Goal: Information Seeking & Learning: Learn about a topic

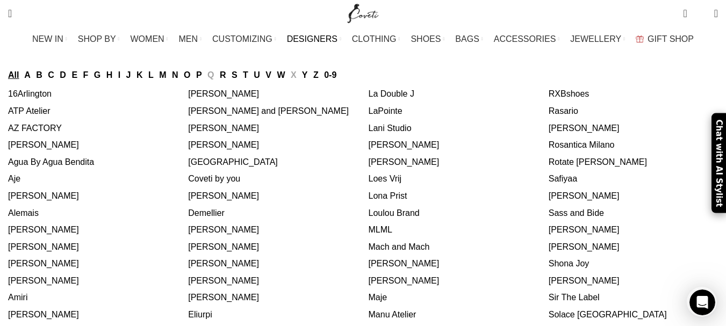
scroll to position [84, 0]
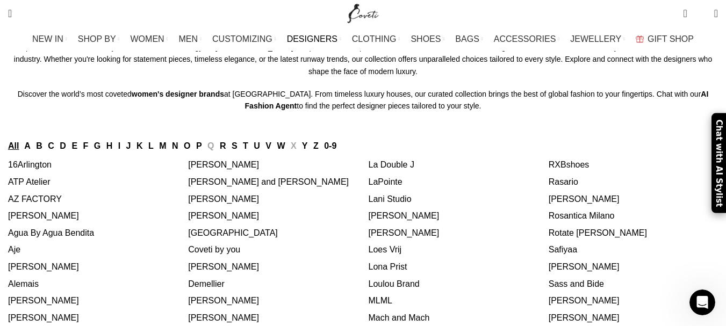
click at [234, 197] on link "[PERSON_NAME]" at bounding box center [223, 199] width 71 height 9
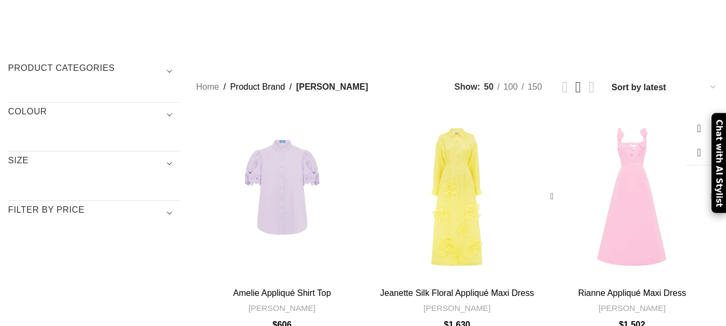
click at [702, 189] on div "Rianne Appliqué Maxi Dress" at bounding box center [710, 197] width 16 height 16
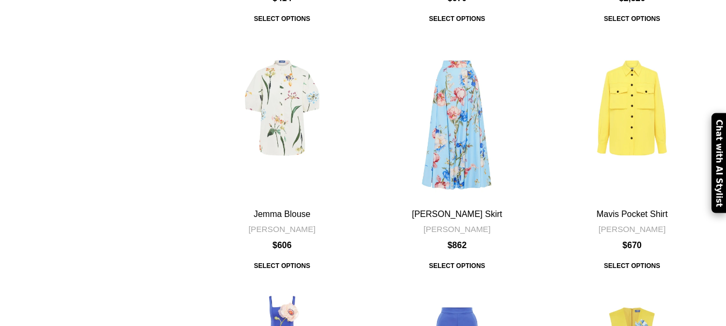
scroll to position [372, 0]
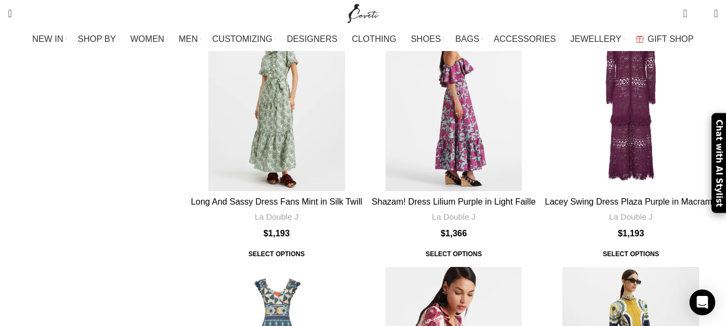
scroll to position [670, 0]
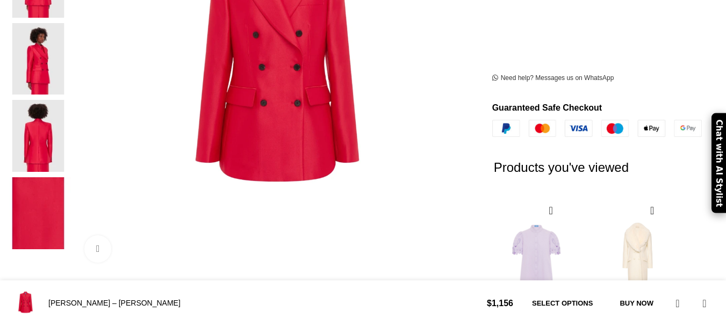
scroll to position [217, 0]
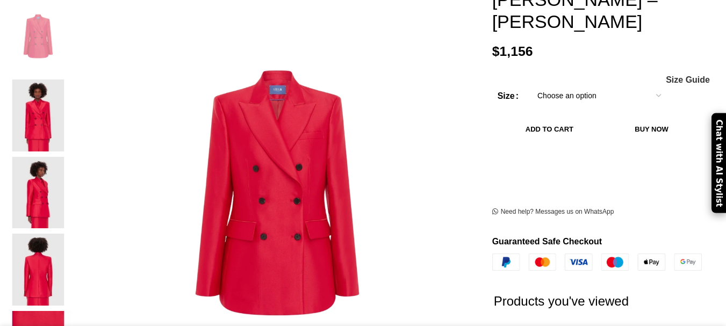
click at [68, 98] on img at bounding box center [38, 116] width 66 height 72
click at [71, 104] on img at bounding box center [38, 116] width 66 height 72
click at [69, 83] on img at bounding box center [38, 116] width 66 height 72
click at [71, 157] on img at bounding box center [38, 193] width 66 height 72
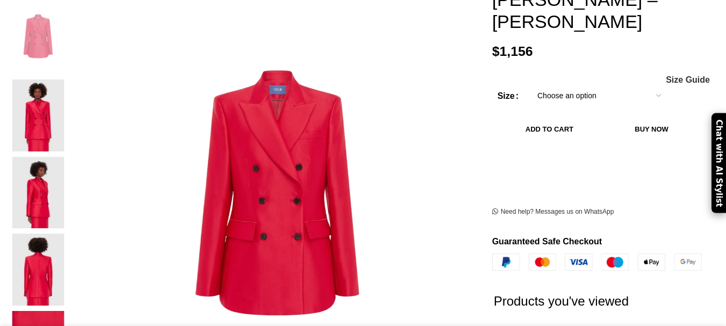
click at [71, 82] on img at bounding box center [38, 116] width 66 height 72
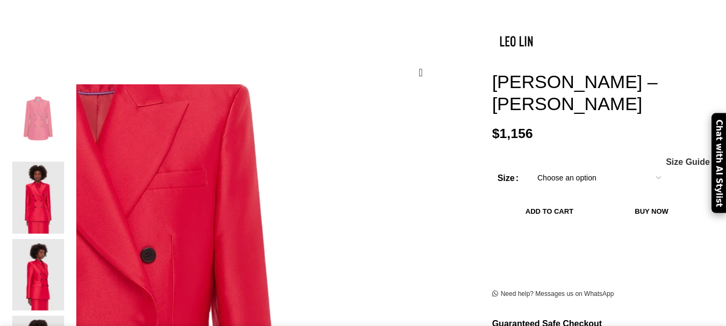
scroll to position [0, 566]
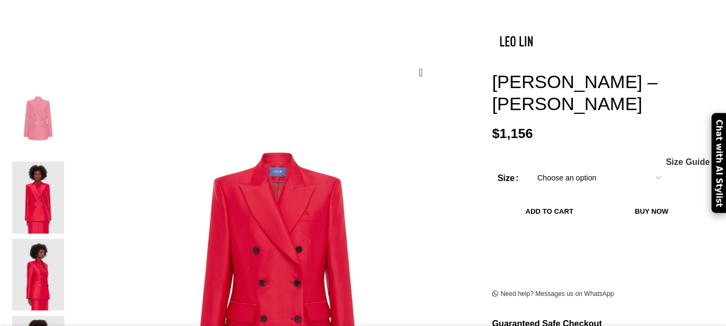
click at [71, 174] on img at bounding box center [38, 198] width 66 height 72
drag, startPoint x: 78, startPoint y: 174, endPoint x: 76, endPoint y: 166, distance: 8.0
click at [71, 166] on img at bounding box center [38, 198] width 66 height 72
click at [71, 181] on img at bounding box center [38, 198] width 66 height 72
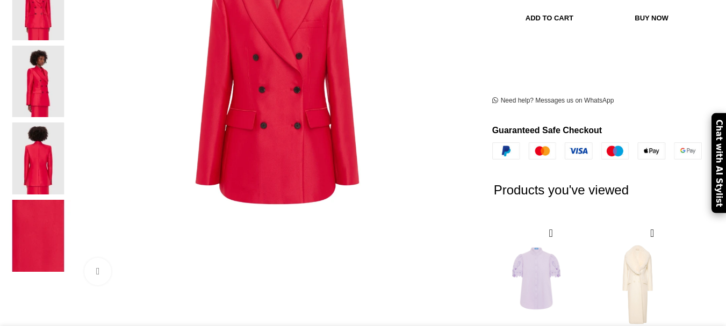
scroll to position [350, 0]
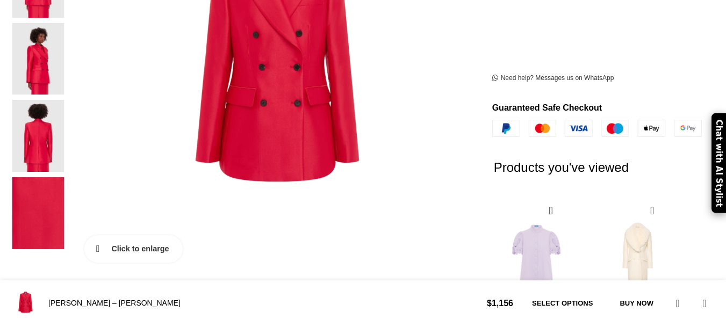
click at [132, 235] on link "Click to enlarge" at bounding box center [133, 248] width 98 height 27
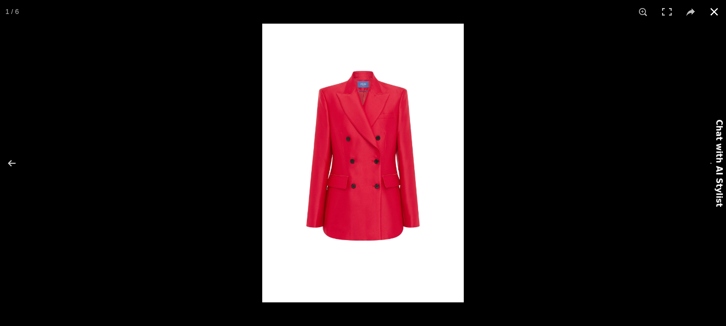
scroll to position [0, 679]
click at [686, 161] on div at bounding box center [625, 187] width 726 height 326
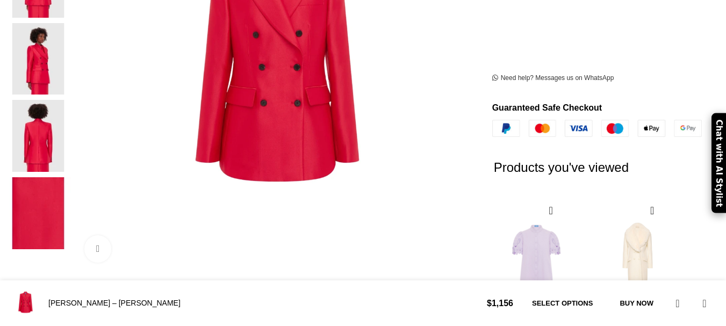
click at [64, 23] on img at bounding box center [38, 59] width 66 height 72
click at [71, 112] on img at bounding box center [38, 136] width 66 height 72
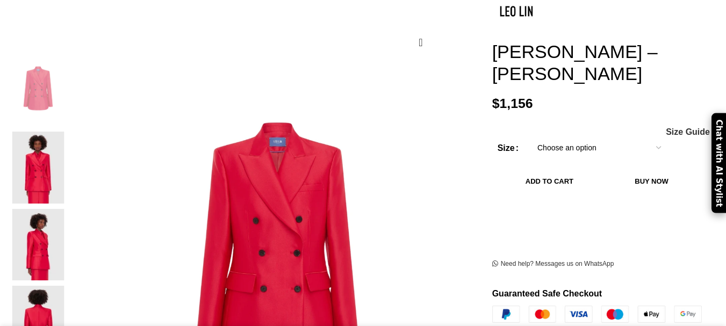
scroll to position [112, 0]
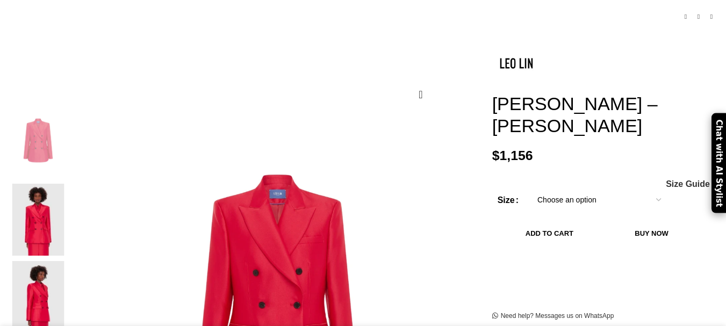
click at [64, 205] on img at bounding box center [38, 220] width 66 height 72
